Goal: Task Accomplishment & Management: Use online tool/utility

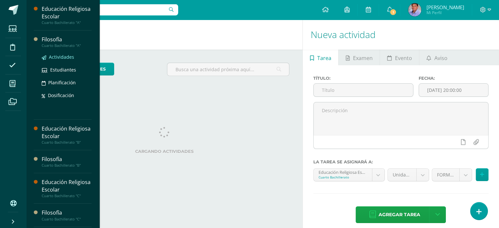
click at [68, 54] on span "Actividades" at bounding box center [61, 57] width 25 height 6
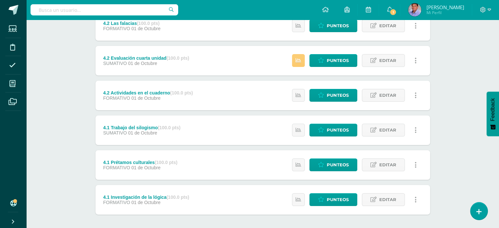
scroll to position [98, 0]
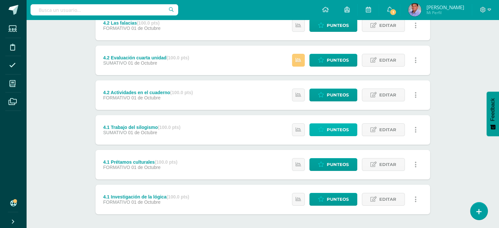
click at [339, 130] on span "Punteos" at bounding box center [337, 130] width 22 height 12
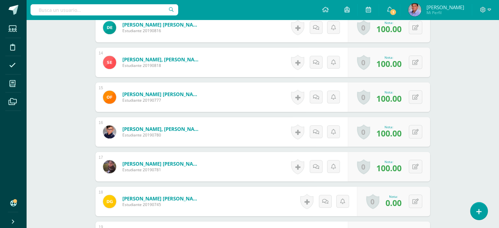
scroll to position [631, 0]
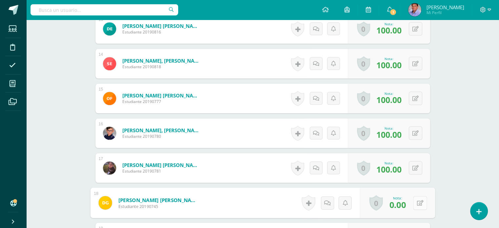
click at [416, 201] on icon at bounding box center [419, 203] width 7 height 6
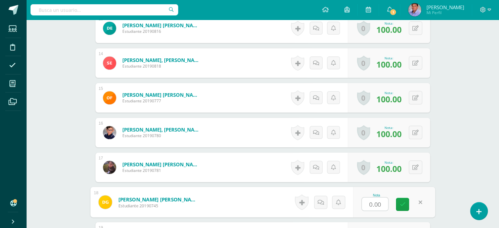
scroll to position [632, 0]
type input "18"
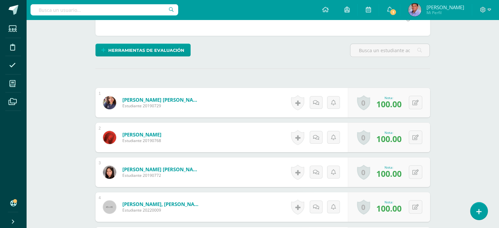
scroll to position [0, 0]
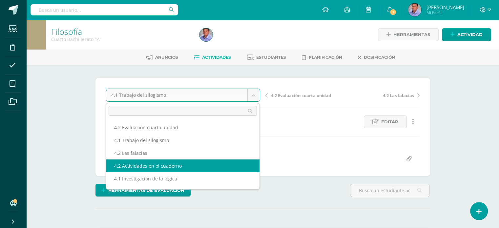
select select "/dashboard/teacher/grade-activity/227155/"
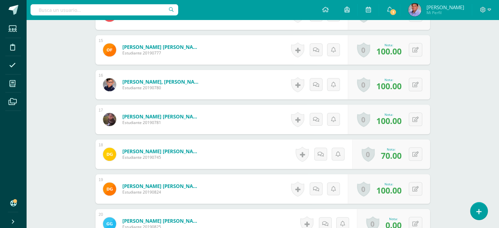
scroll to position [730, 0]
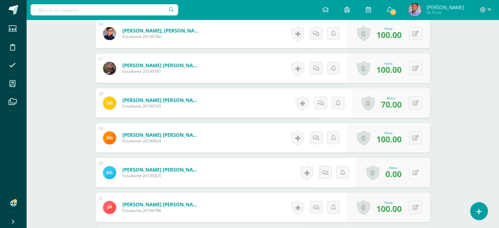
click at [413, 173] on button at bounding box center [414, 172] width 13 height 13
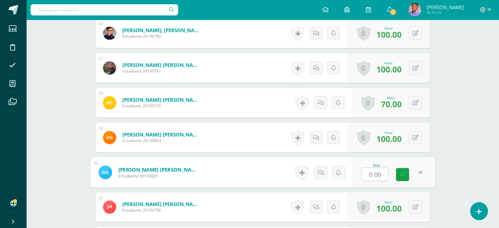
scroll to position [731, 0]
type input "90"
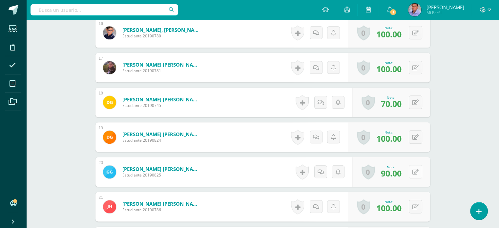
click at [414, 170] on button at bounding box center [414, 171] width 13 height 13
type input "0"
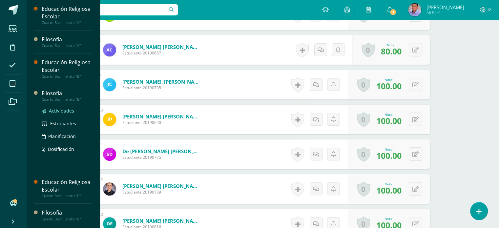
click at [64, 108] on span "Actividades" at bounding box center [61, 111] width 25 height 6
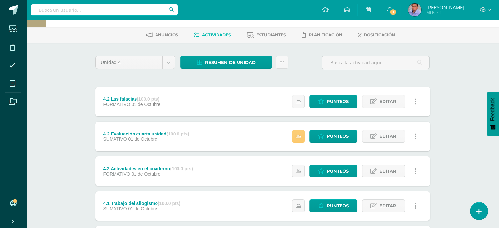
scroll to position [66, 0]
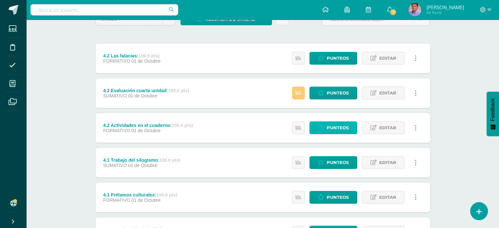
click at [345, 126] on span "Punteos" at bounding box center [337, 128] width 22 height 12
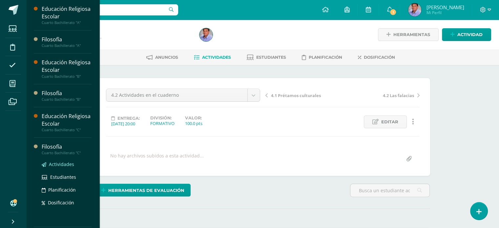
click at [66, 162] on span "Actividades" at bounding box center [61, 164] width 25 height 6
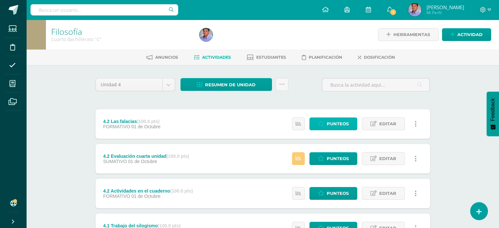
click at [338, 124] on span "Punteos" at bounding box center [337, 124] width 22 height 12
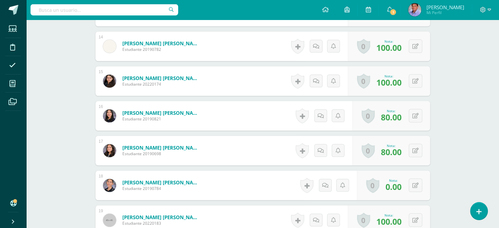
scroll to position [50, 0]
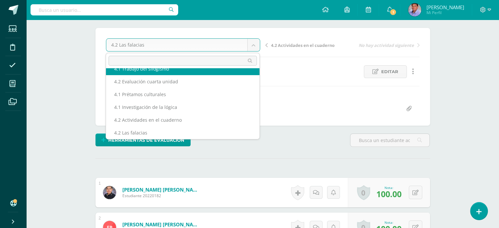
scroll to position [0, 0]
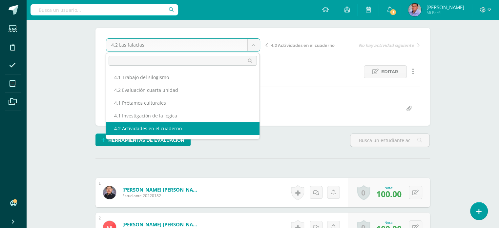
select select "/dashboard/teacher/grade-activity/227152/"
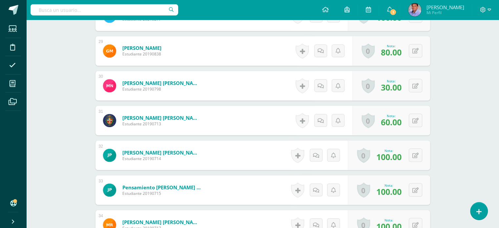
scroll to position [1293, 0]
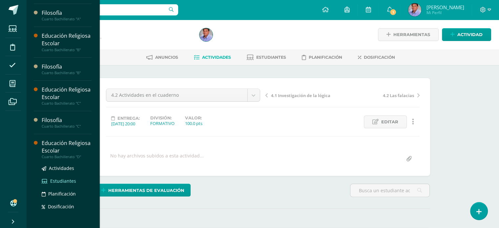
scroll to position [59, 0]
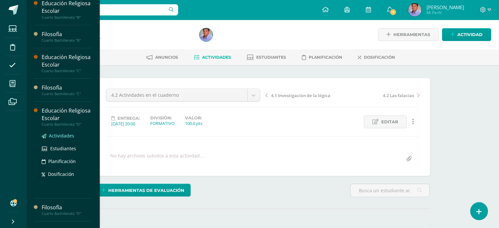
click at [63, 133] on span "Actividades" at bounding box center [61, 135] width 25 height 6
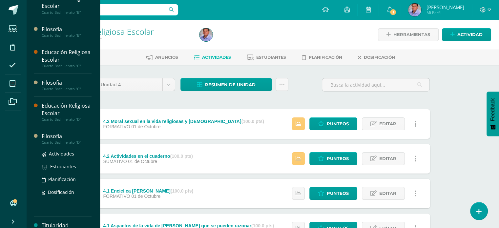
scroll to position [75, 0]
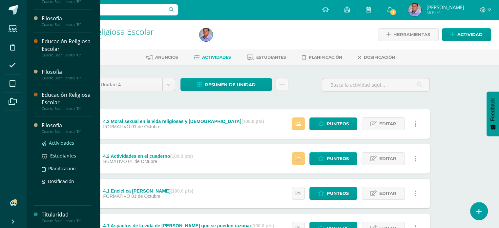
click at [67, 142] on span "Actividades" at bounding box center [61, 143] width 25 height 6
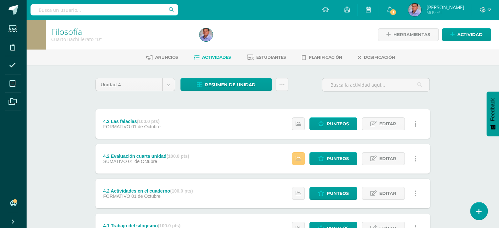
scroll to position [98, 0]
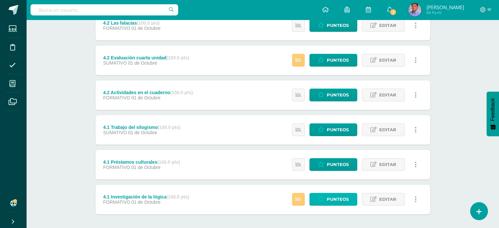
click at [338, 197] on span "Punteos" at bounding box center [337, 199] width 22 height 12
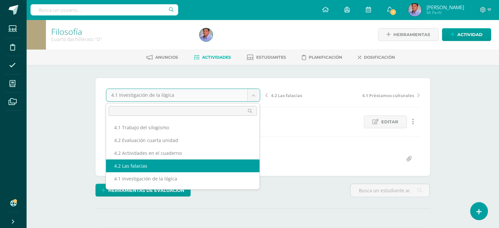
scroll to position [9, 0]
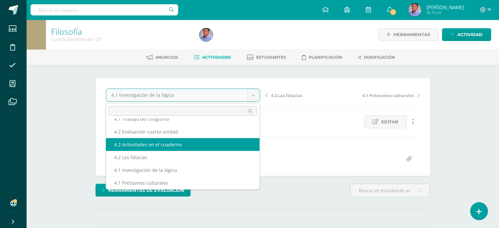
select select "/dashboard/teacher/grade-activity/227154/"
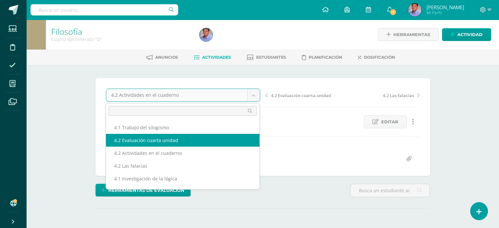
select select "/dashboard/teacher/grade-activity/227158/"
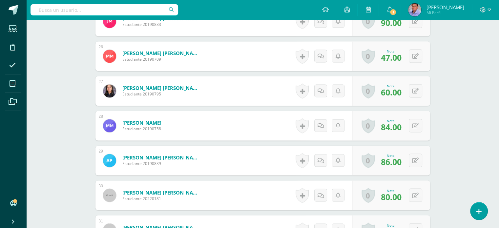
scroll to position [1050, 0]
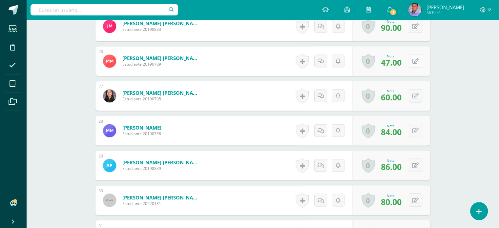
click at [418, 61] on button at bounding box center [414, 60] width 13 height 13
type input "80"
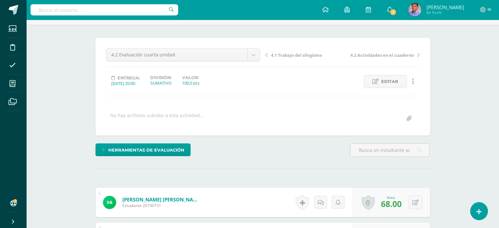
scroll to position [0, 0]
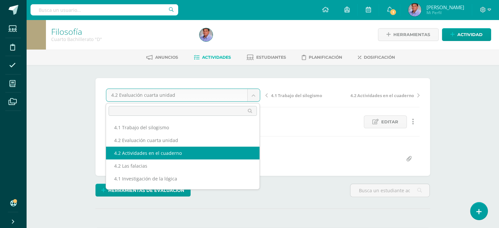
select select "/dashboard/teacher/grade-activity/227154/"
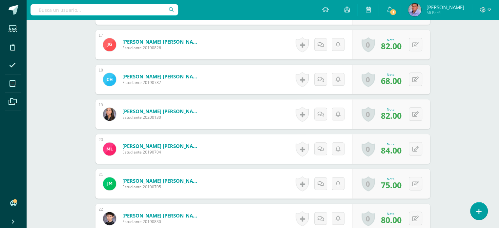
scroll to position [951, 0]
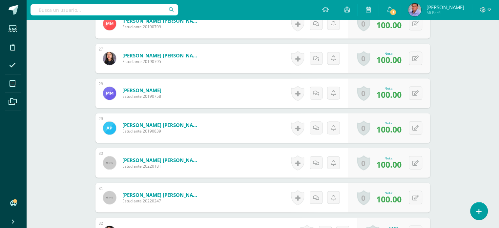
scroll to position [1123, 0]
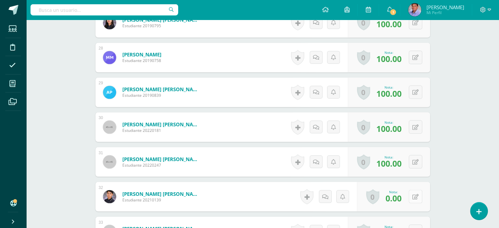
click at [416, 195] on icon at bounding box center [415, 197] width 6 height 6
click at [403, 199] on icon at bounding box center [402, 199] width 6 height 6
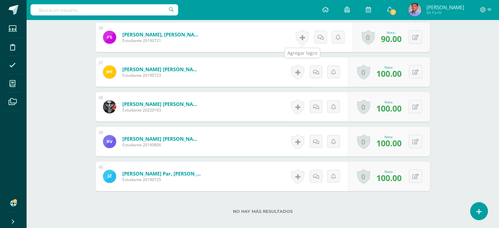
scroll to position [1459, 0]
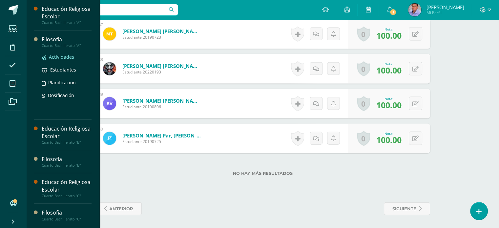
click at [67, 55] on span "Actividades" at bounding box center [61, 57] width 25 height 6
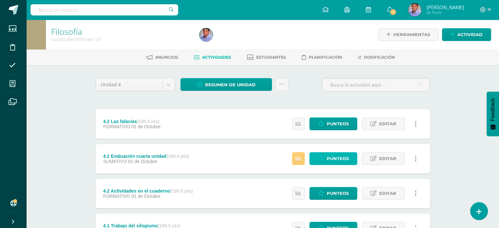
click at [340, 160] on span "Punteos" at bounding box center [337, 158] width 22 height 12
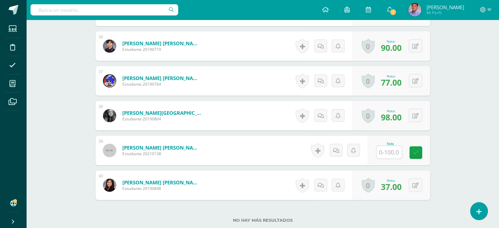
scroll to position [1413, 0]
